Goal: Transaction & Acquisition: Purchase product/service

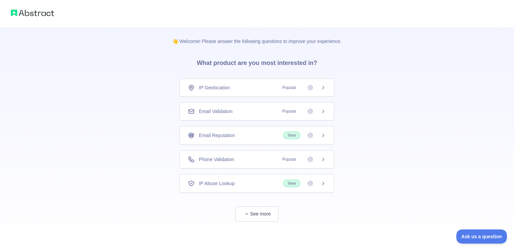
click at [321, 111] on icon at bounding box center [323, 111] width 5 height 5
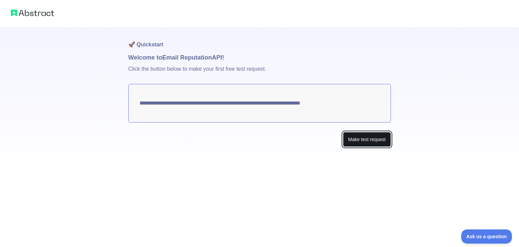
click at [364, 141] on button "Make test request" at bounding box center [367, 139] width 48 height 15
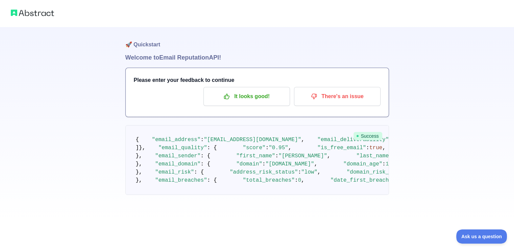
scroll to position [225, 0]
click at [357, 195] on pre "{ "email_address" : "[EMAIL_ADDRESS][DOMAIN_NAME]" , "email_deliverability" : {…" at bounding box center [257, 160] width 264 height 70
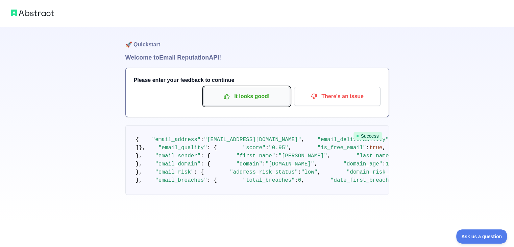
click at [272, 95] on p "It looks good!" at bounding box center [247, 96] width 76 height 11
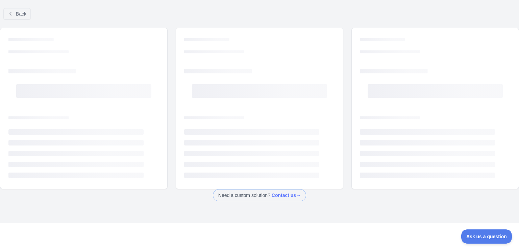
click at [272, 95] on rect at bounding box center [259, 91] width 135 height 14
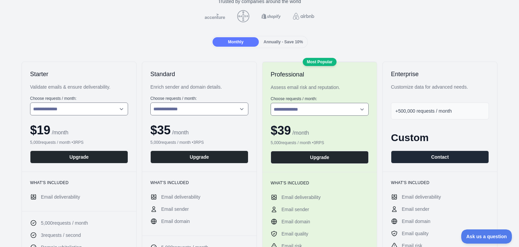
scroll to position [63, 0]
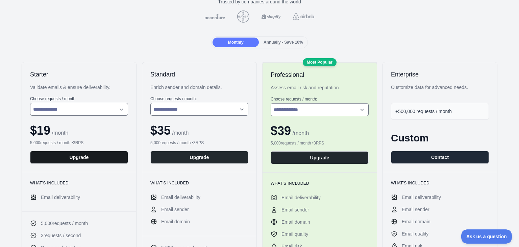
click at [115, 156] on button "Upgrade" at bounding box center [79, 157] width 98 height 13
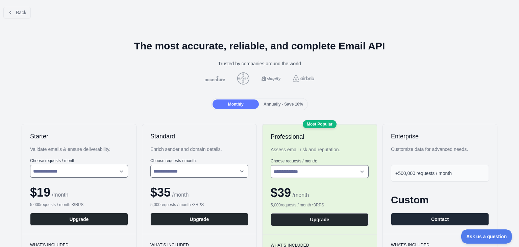
scroll to position [0, 0]
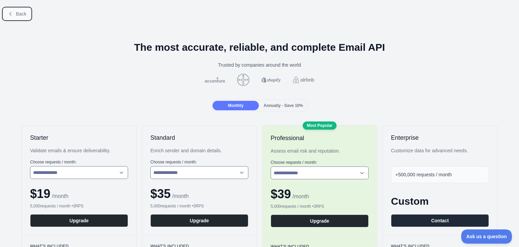
click at [15, 15] on button "Back" at bounding box center [16, 13] width 27 height 11
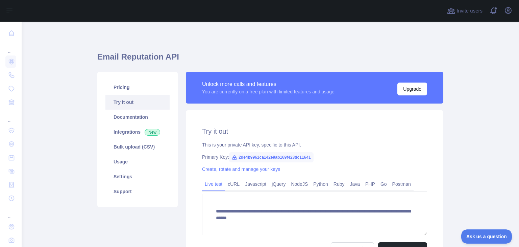
scroll to position [74, 0]
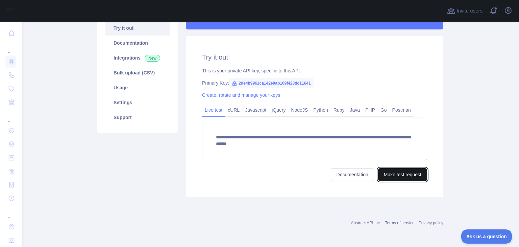
click at [391, 177] on button "Make test request" at bounding box center [402, 174] width 49 height 13
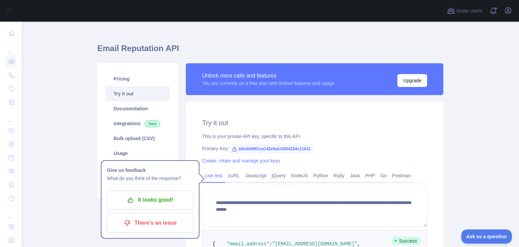
scroll to position [0, 0]
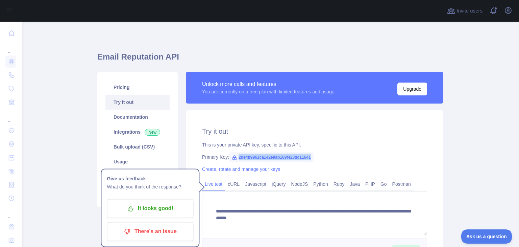
drag, startPoint x: 307, startPoint y: 158, endPoint x: 234, endPoint y: 156, distance: 72.8
click at [234, 156] on span "2de4b9961ca142e9ab169f423dc11641" at bounding box center [271, 157] width 85 height 10
copy span "2de4b9961ca142e9ab169f423dc11641"
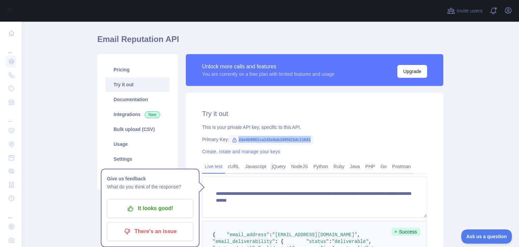
scroll to position [18, 0]
copy span "2de4b9961ca142e9ab169f423dc11641"
